Goal: Task Accomplishment & Management: Complete application form

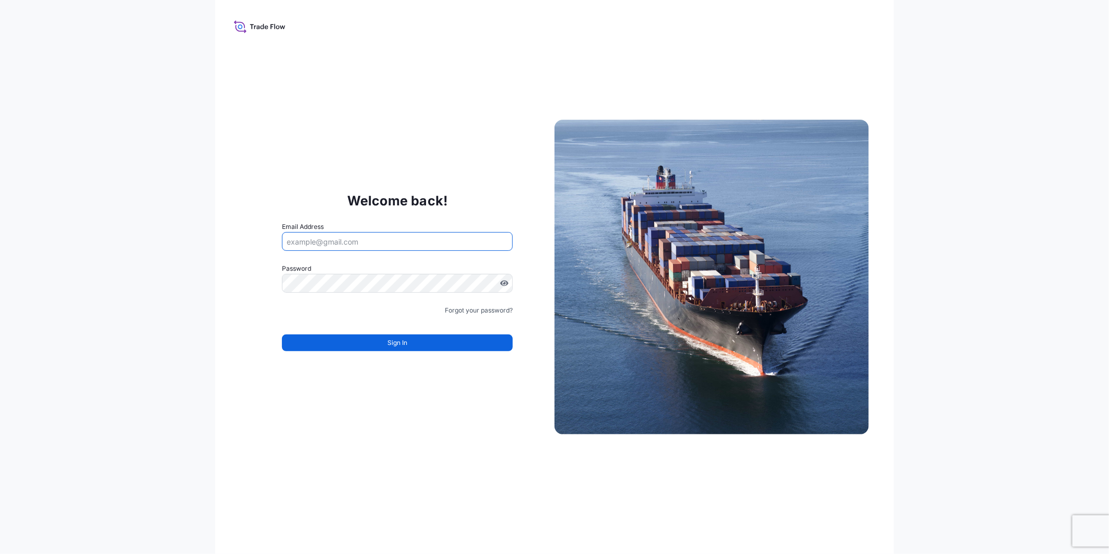
click at [358, 244] on input "Email Address" at bounding box center [397, 241] width 231 height 19
type input "audrey.plazis@eurafrique.mc"
drag, startPoint x: 368, startPoint y: 235, endPoint x: 375, endPoint y: 238, distance: 7.3
click at [368, 235] on input "Email Address" at bounding box center [397, 241] width 231 height 19
click at [403, 212] on div "Welcome back! Email Address Please enter a valid email address Password Must in…" at bounding box center [397, 276] width 314 height 215
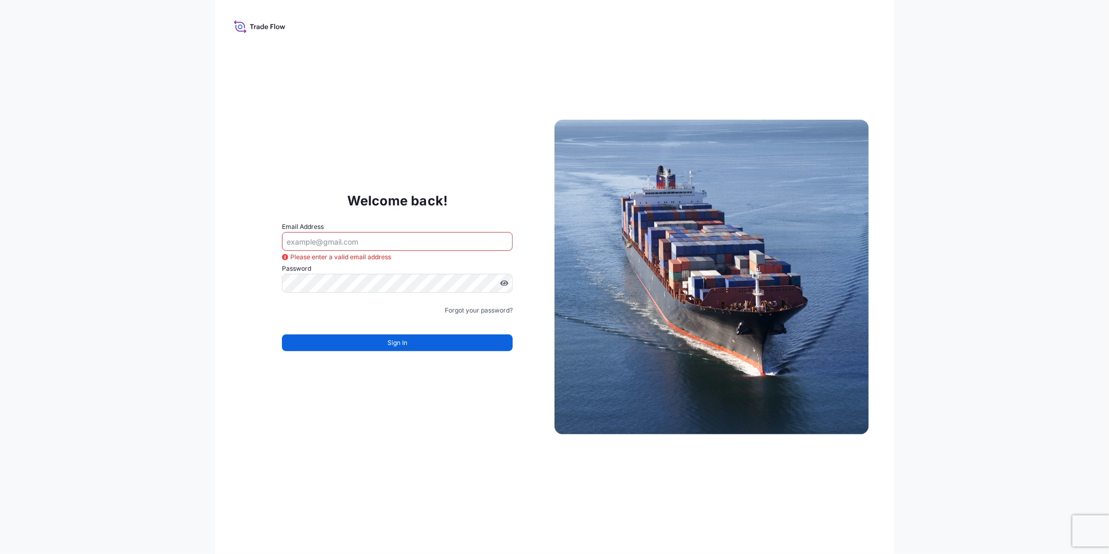
click at [280, 22] on icon at bounding box center [260, 26] width 52 height 15
click at [698, 254] on img at bounding box center [712, 277] width 314 height 314
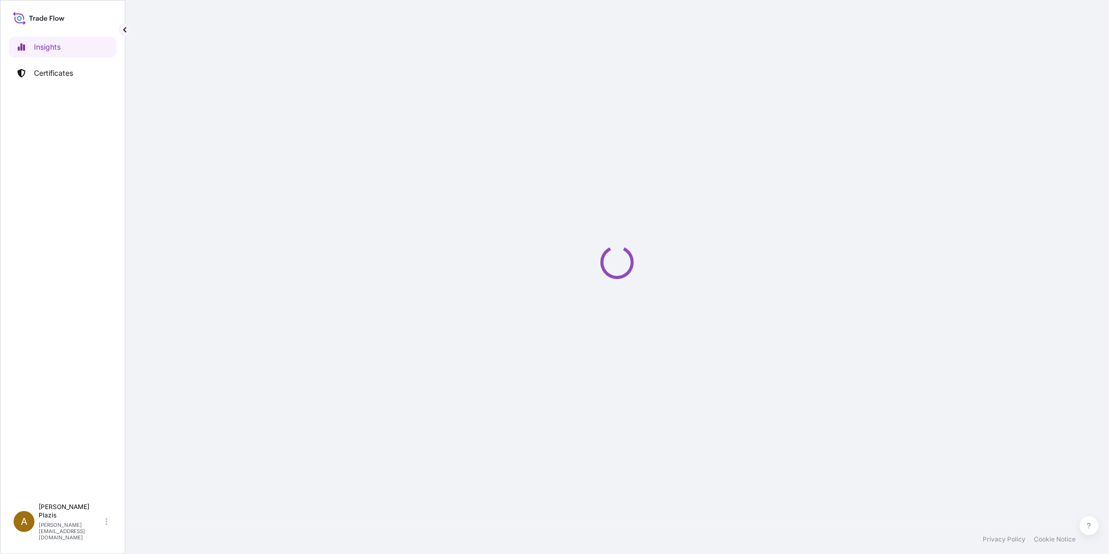
select select "2025"
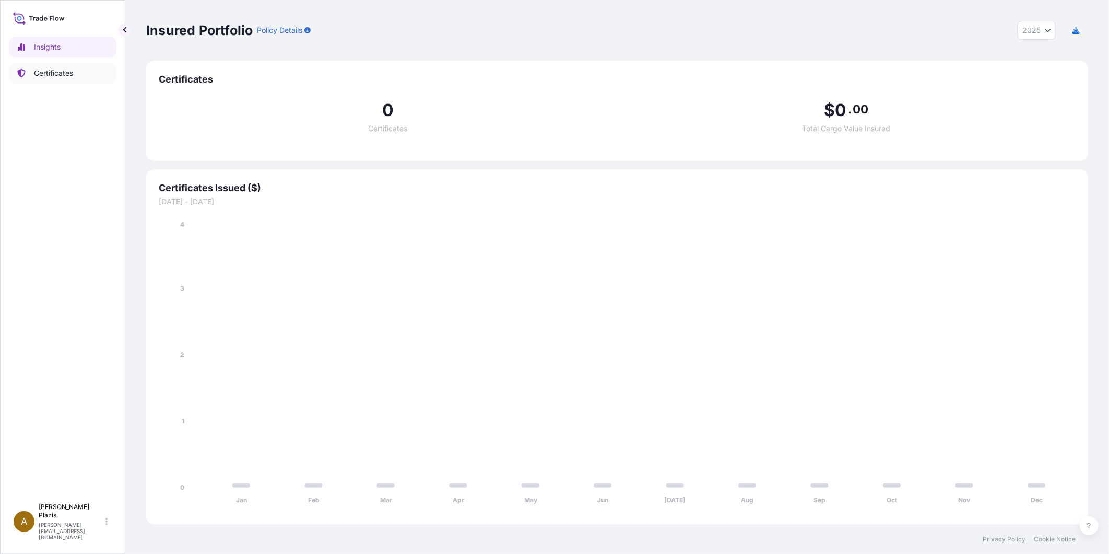
click at [18, 73] on icon at bounding box center [21, 73] width 8 height 8
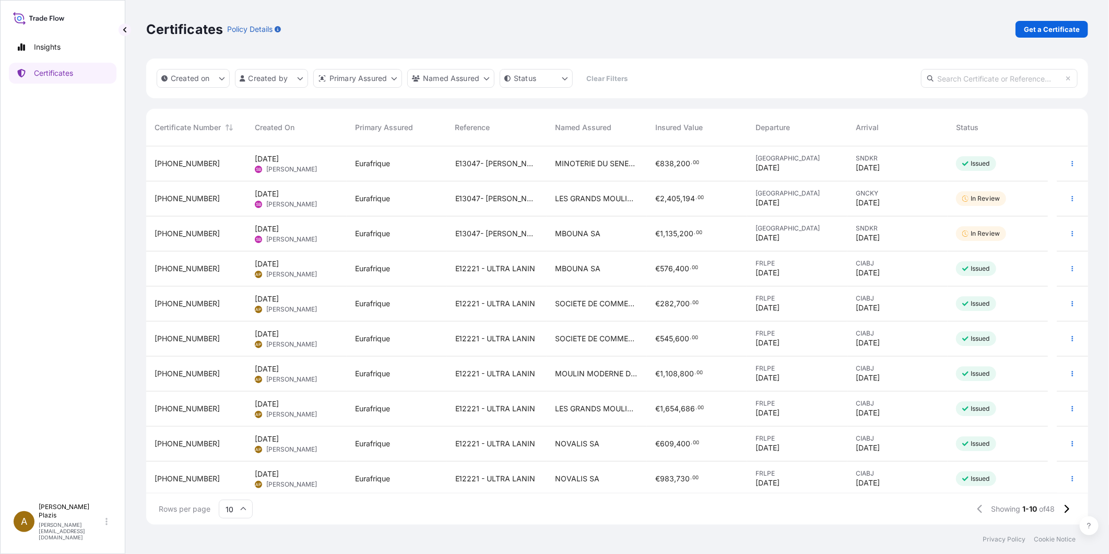
scroll to position [3, 0]
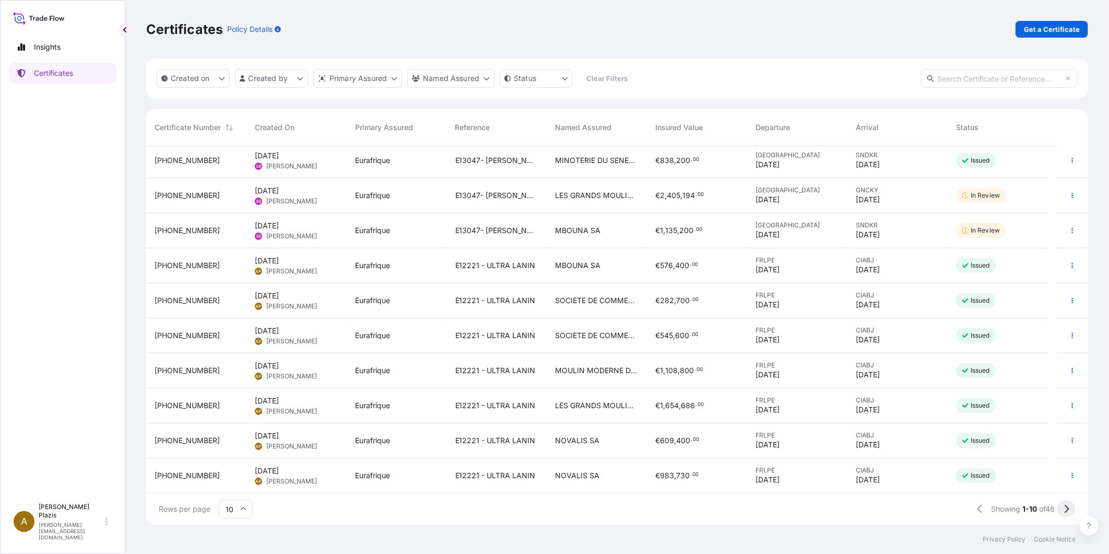
click at [1069, 510] on icon at bounding box center [1067, 508] width 6 height 9
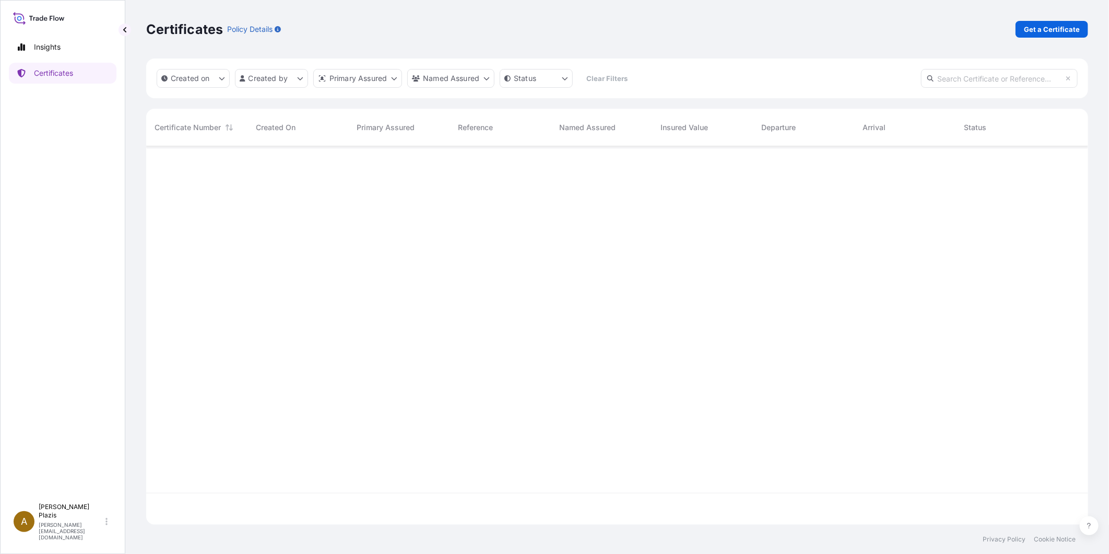
scroll to position [0, 0]
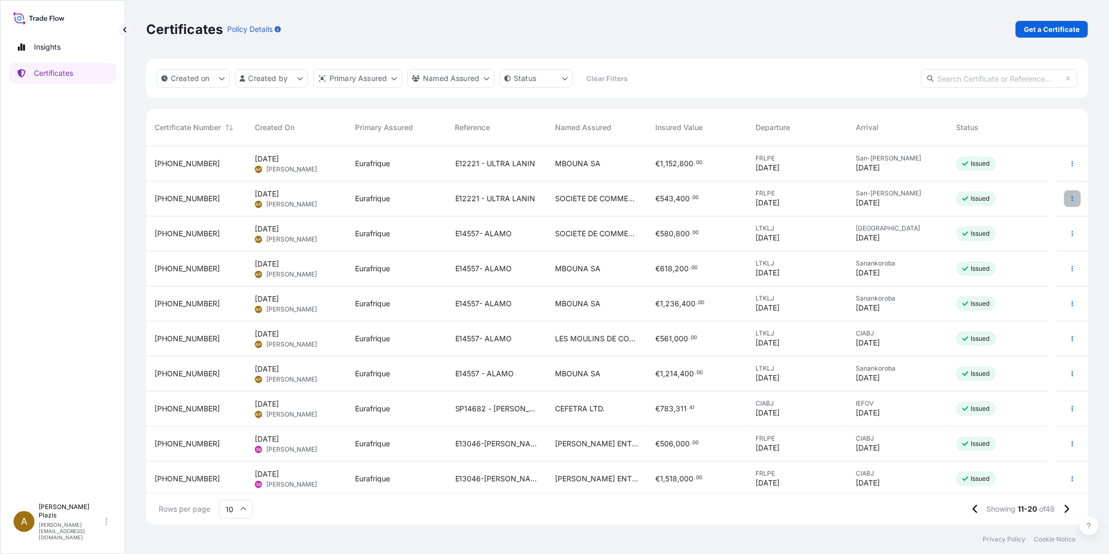
click at [1064, 196] on button "button" at bounding box center [1072, 198] width 17 height 17
click at [973, 509] on icon at bounding box center [975, 508] width 5 height 8
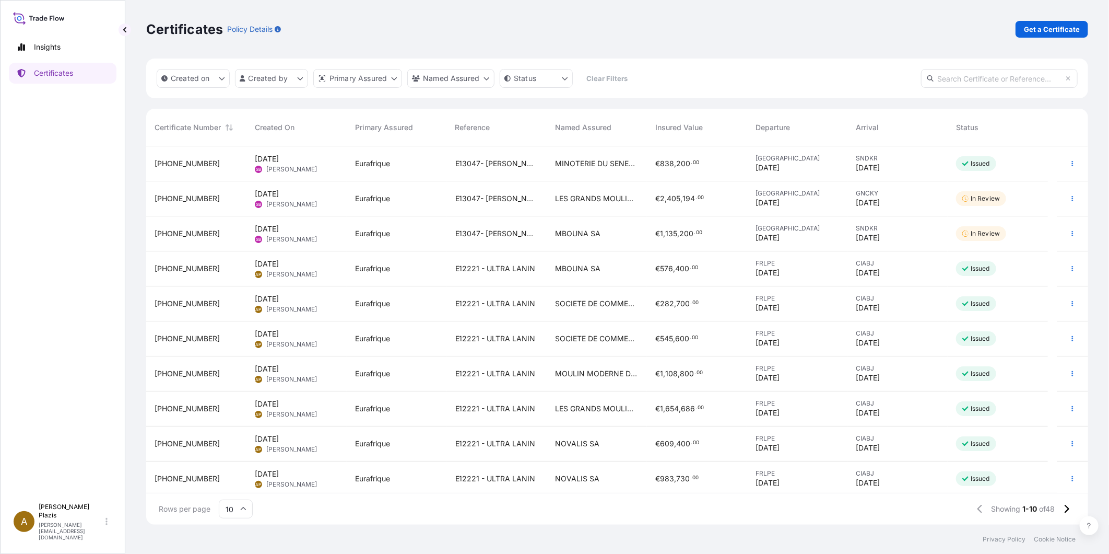
scroll to position [3, 0]
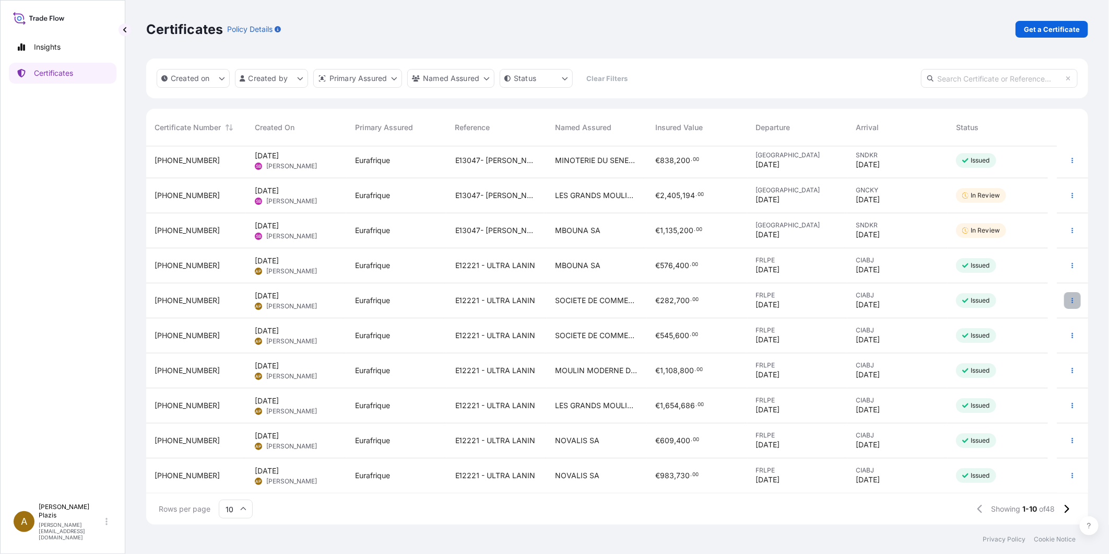
click at [1069, 298] on icon "button" at bounding box center [1072, 300] width 6 height 6
click at [1017, 316] on link "Edit details" at bounding box center [1009, 320] width 98 height 17
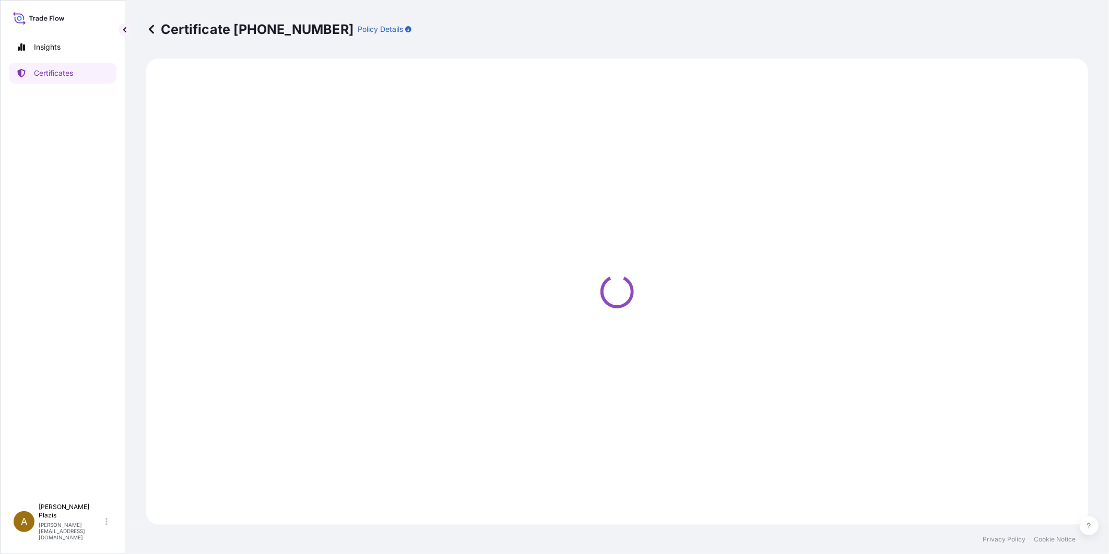
select select "Ocean Vessel"
select select "Road / [GEOGRAPHIC_DATA]"
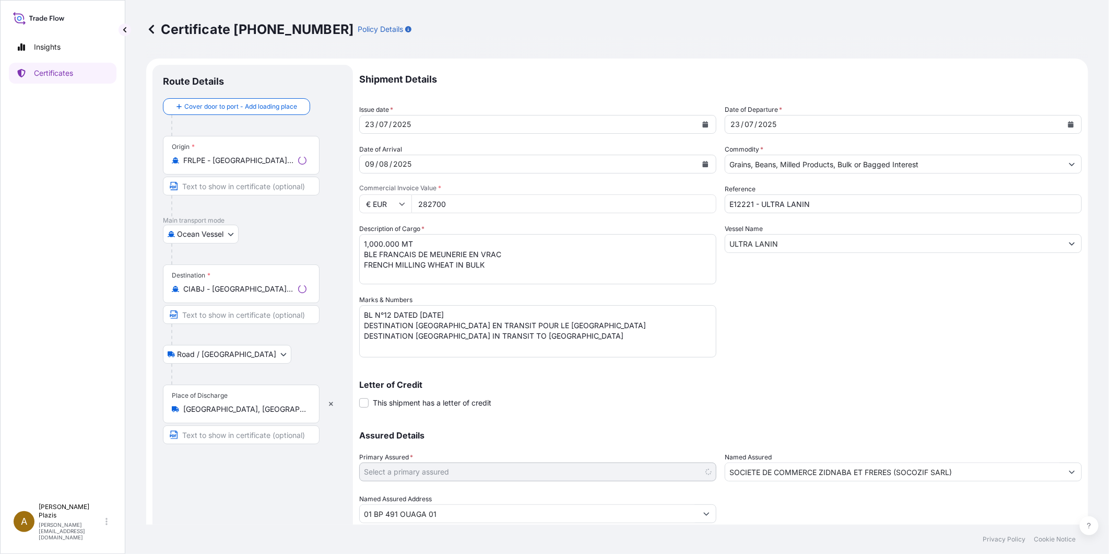
select select "31636"
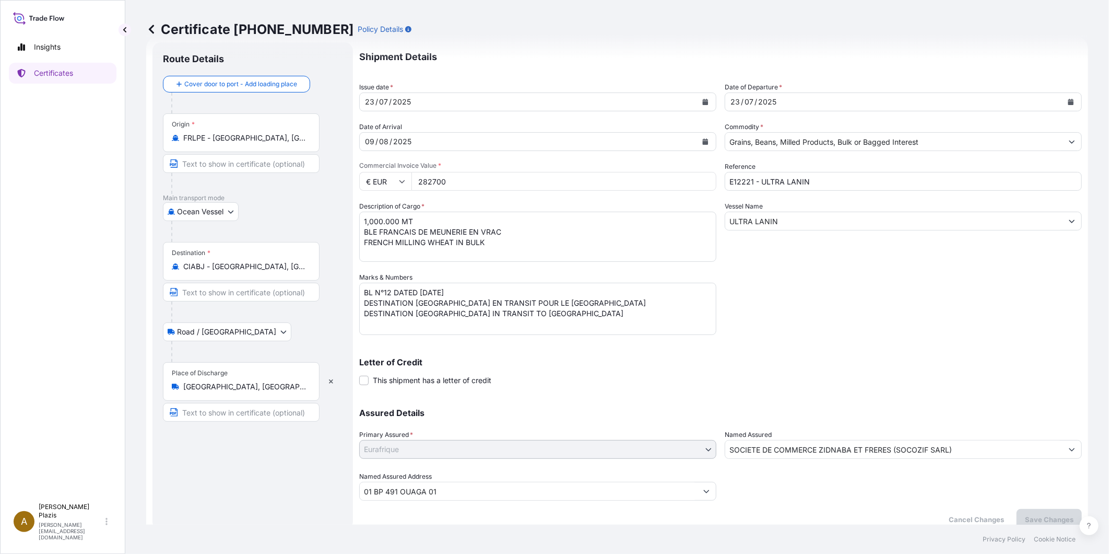
scroll to position [33, 0]
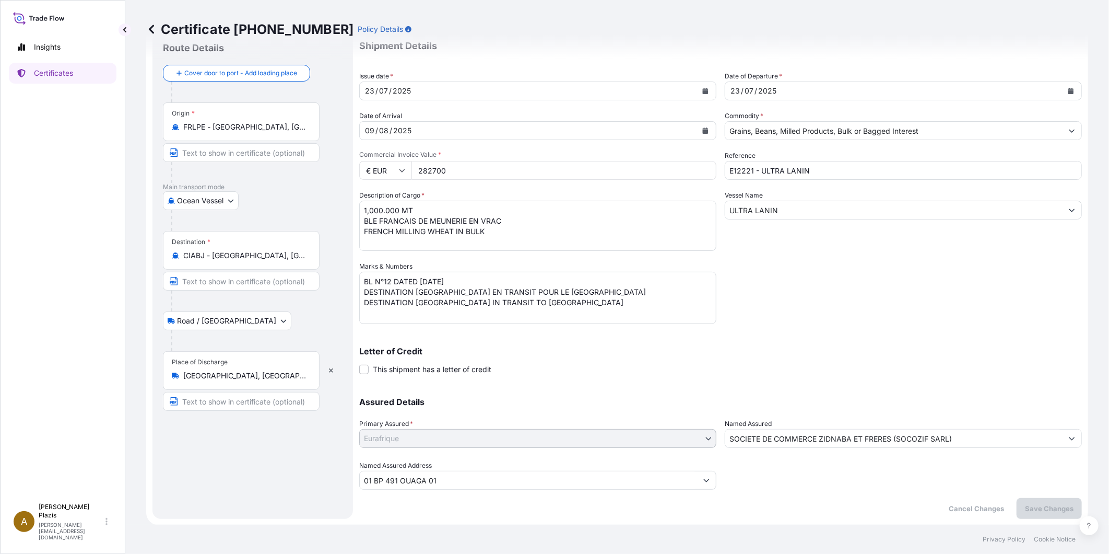
click at [440, 369] on span "This shipment has a letter of credit" at bounding box center [432, 369] width 119 height 10
click at [359, 363] on input "This shipment has a letter of credit" at bounding box center [359, 363] width 0 height 0
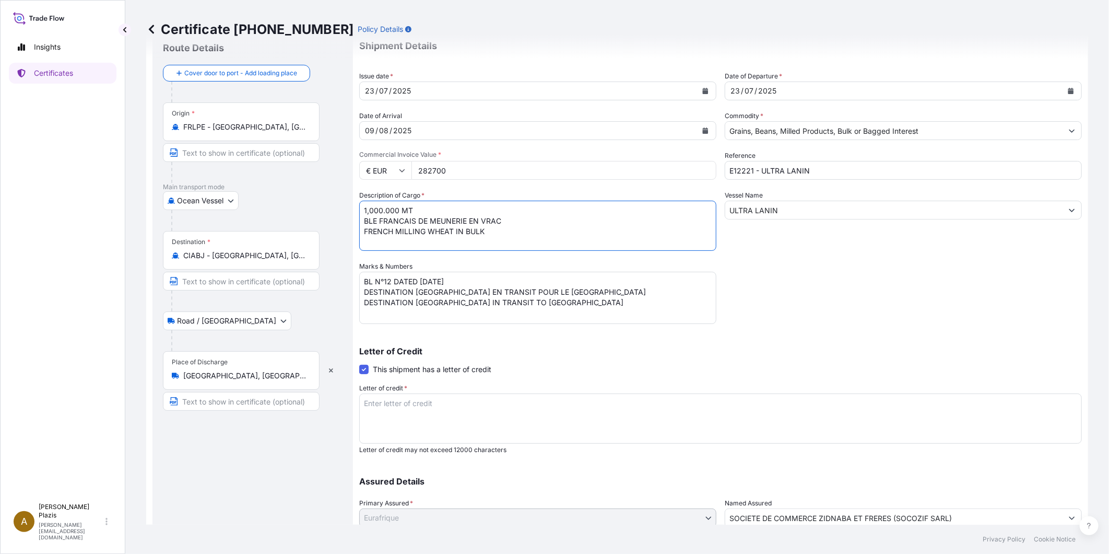
click at [441, 207] on textarea "1,000.000 MT BLE FRANCAIS DE MEUNERIE EN VRAC FRENCH MILLING WHEAT IN BULK" at bounding box center [537, 226] width 357 height 50
drag, startPoint x: 515, startPoint y: 229, endPoint x: 362, endPoint y: 217, distance: 153.0
click at [362, 217] on textarea "1,000.000 MT BLE FRANCAIS DE MEUNERIE EN VRAC FRENCH MILLING WHEAT IN BULK" at bounding box center [537, 226] width 357 height 50
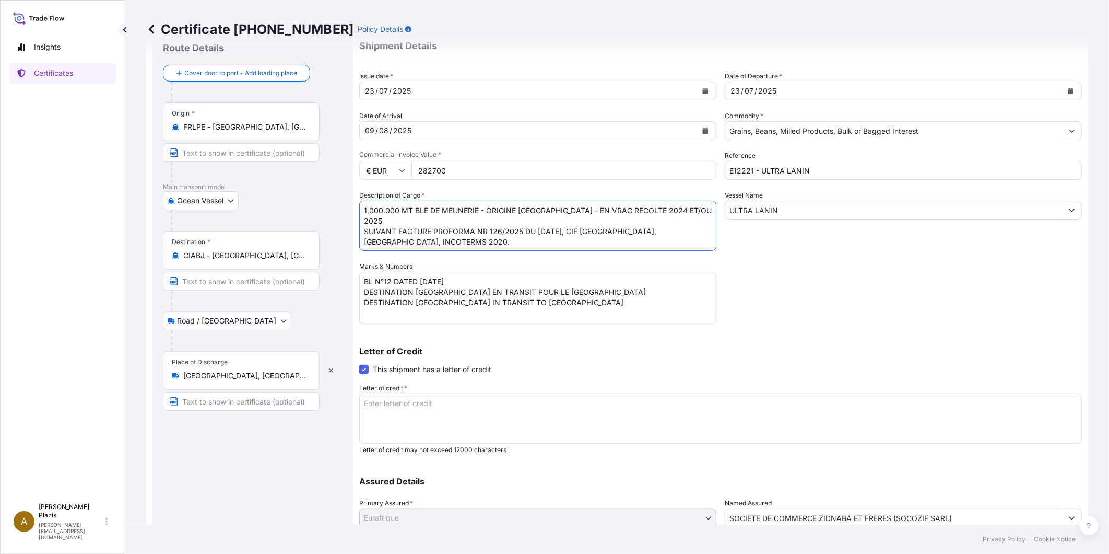
click at [410, 210] on textarea "1,000.000 MT BLE FRANCAIS DE MEUNERIE EN VRAC FRENCH MILLING WHEAT IN BULK" at bounding box center [537, 226] width 357 height 50
click at [505, 226] on textarea "1,000.000 MT BLE FRANCAIS DE MEUNERIE EN VRAC FRENCH MILLING WHEAT IN BULK" at bounding box center [537, 226] width 357 height 50
type textarea "1,000.000 MTS DE BLE DE MEUNERIE - ORIGINE FRANCE - EN VRAC RECOLTE 2024 ET/OU …"
click at [419, 411] on textarea "Letter of credit *" at bounding box center [720, 418] width 723 height 50
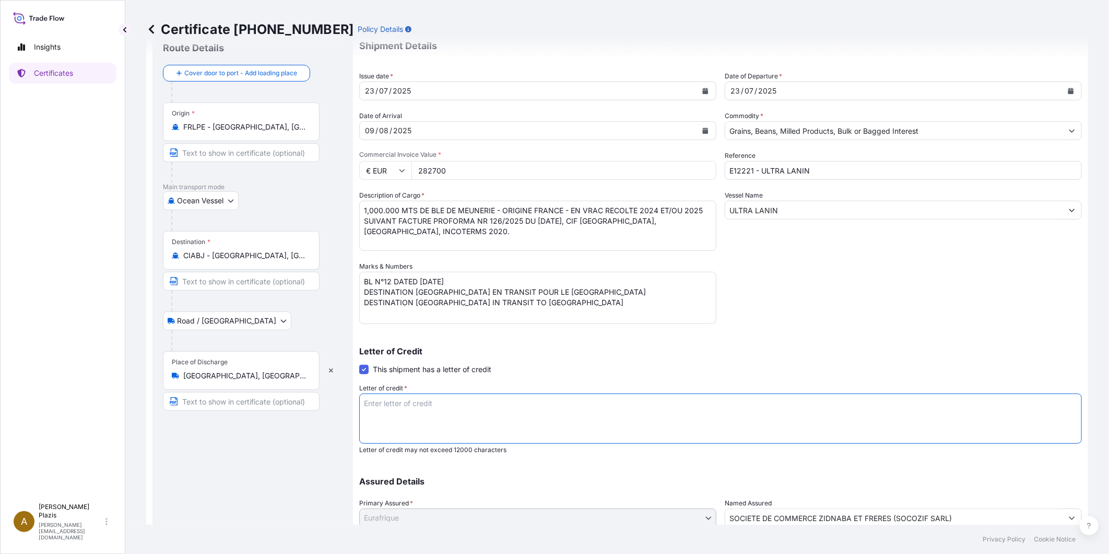
paste textarea "CERTIFICAT D'ASSURANCE TOUS RISQUES COUVRANT 110PCT DE LA VALEUR CIF DE LA MARC…"
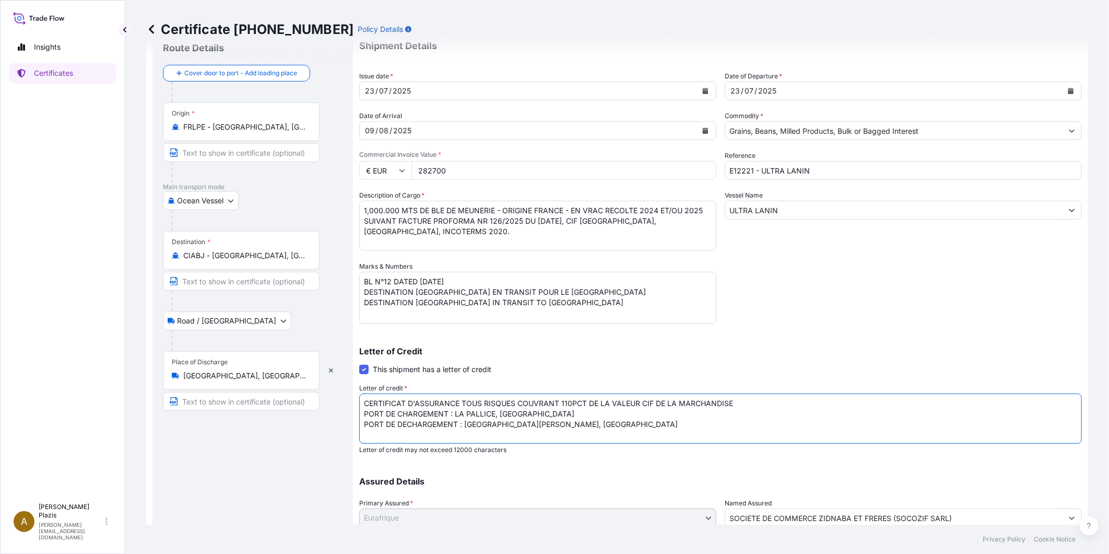
drag, startPoint x: 505, startPoint y: 421, endPoint x: 466, endPoint y: 420, distance: 38.7
click at [466, 420] on textarea "CERTIFICAT D'ASSURANCE TOUS RISQUES COUVRANT 110PCT DE LA VALEUR CIF DE LA MARC…" at bounding box center [720, 418] width 723 height 50
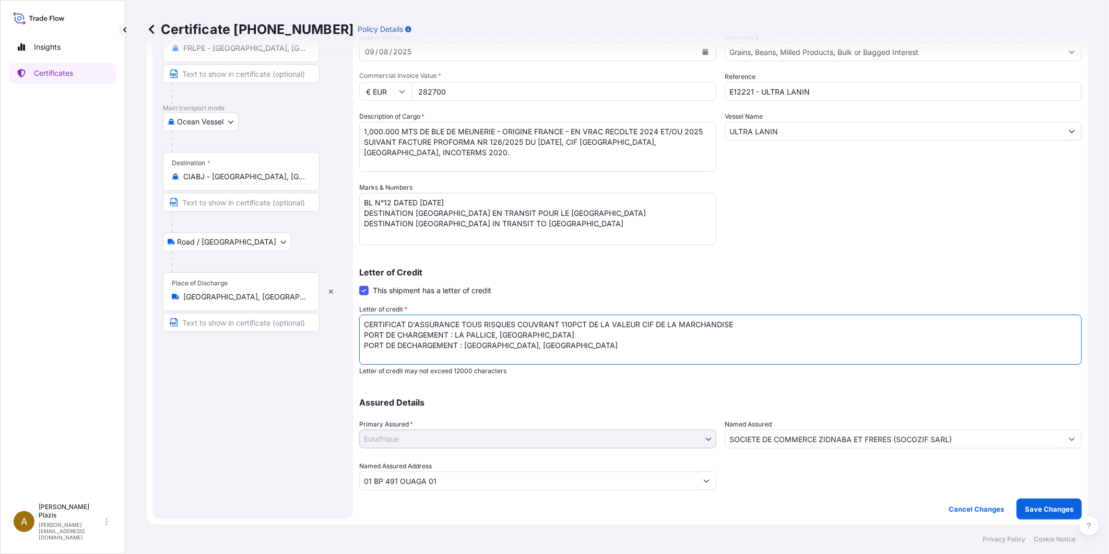
scroll to position [113, 0]
type textarea "CERTIFICAT D'ASSURANCE TOUS RISQUES COUVRANT 110PCT DE LA VALEUR CIF DE LA MARC…"
click at [1059, 507] on p "Save Changes" at bounding box center [1049, 508] width 49 height 10
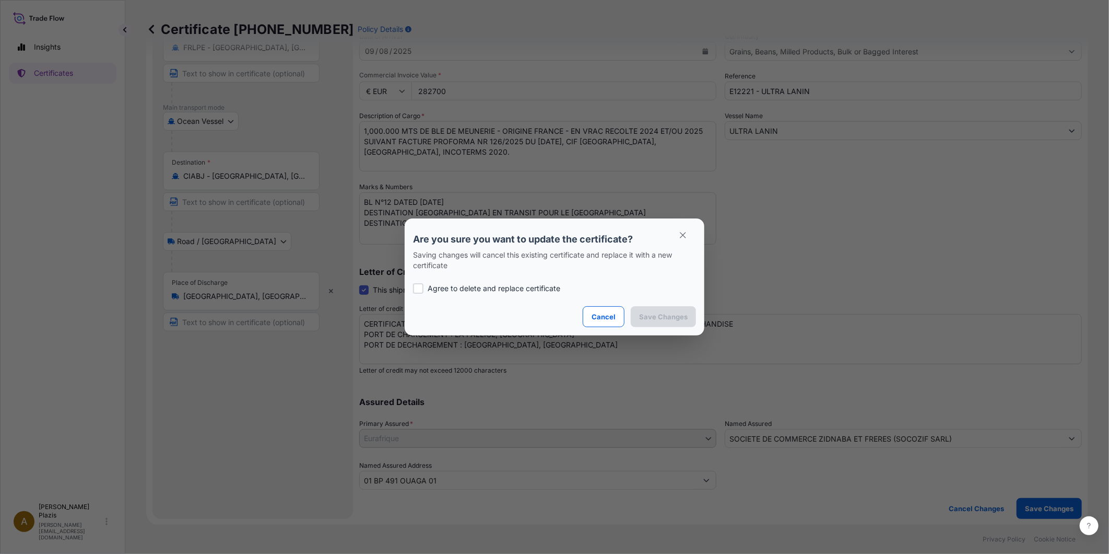
click at [536, 288] on p "Agree to delete and replace certificate" at bounding box center [494, 288] width 133 height 10
checkbox input "true"
click at [676, 314] on p "Save Changes" at bounding box center [663, 316] width 49 height 10
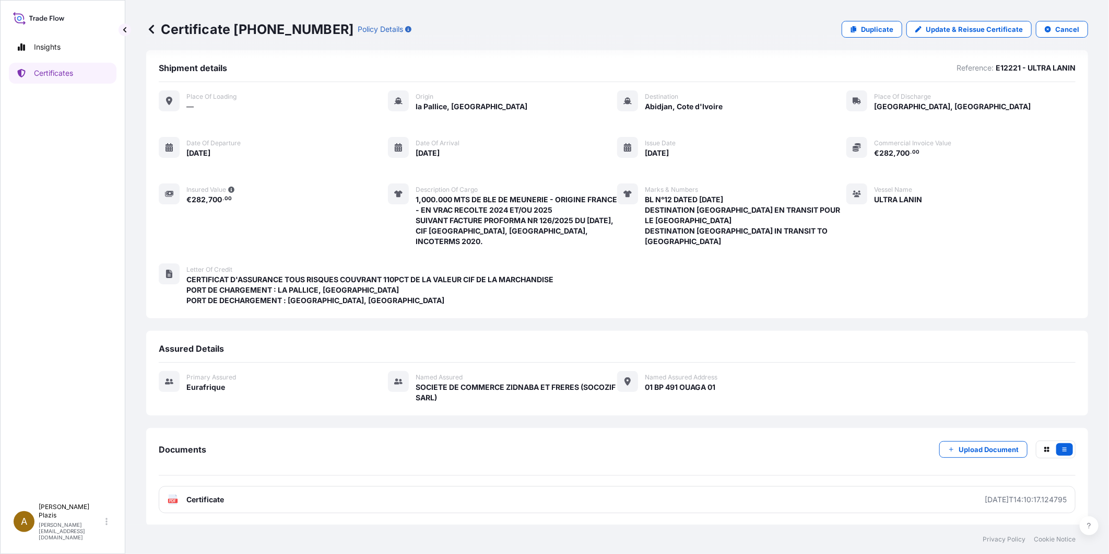
scroll to position [11, 0]
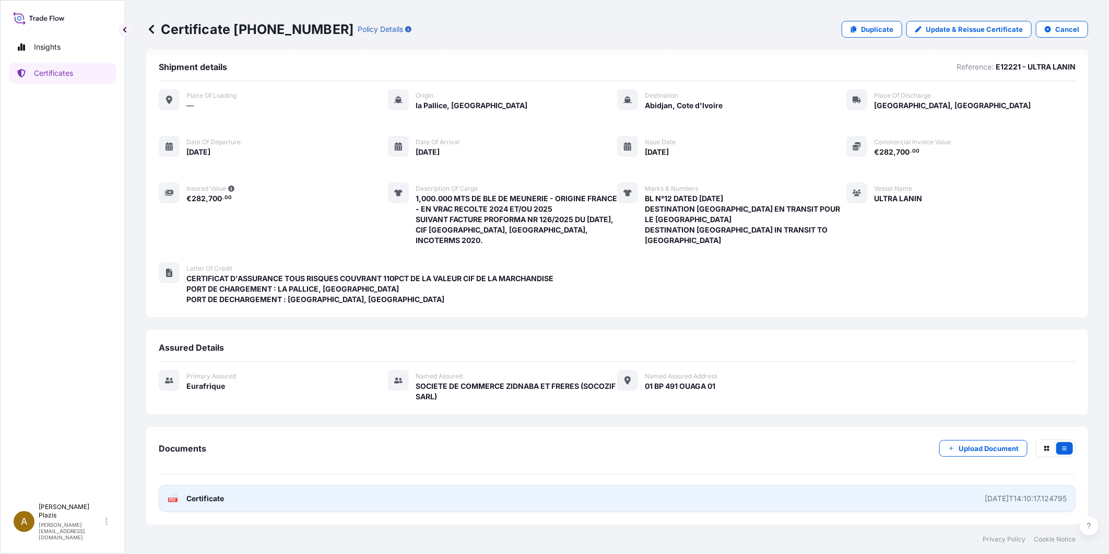
click at [1034, 498] on div "[DATE]T14:10:17.124795" at bounding box center [1026, 498] width 82 height 10
